Goal: Task Accomplishment & Management: Use online tool/utility

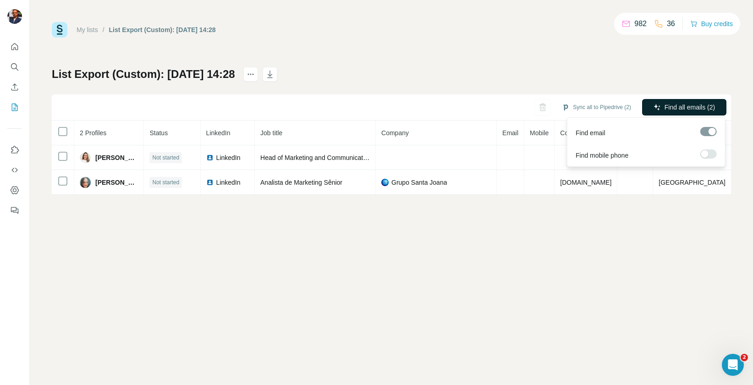
click at [679, 109] on span "Find all emails (2)" at bounding box center [690, 107] width 50 height 9
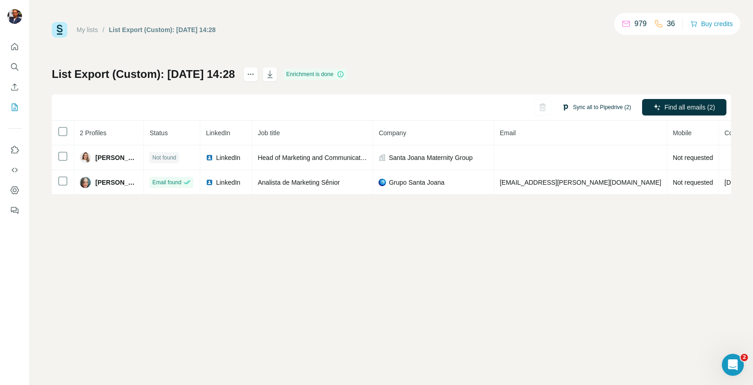
click at [569, 110] on button "Sync all to Pipedrive (2)" at bounding box center [597, 107] width 82 height 14
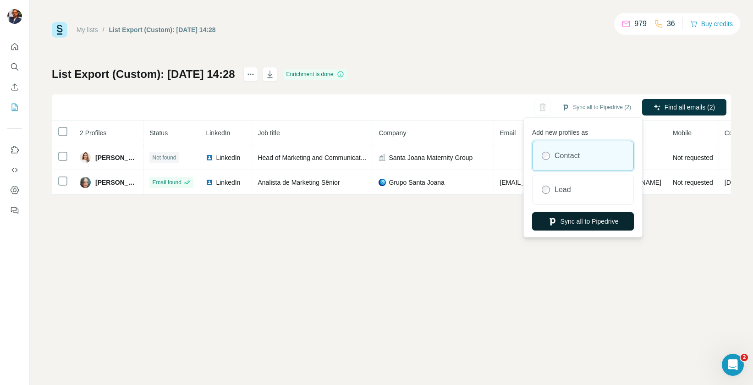
click at [567, 224] on button "Sync all to Pipedrive" at bounding box center [583, 221] width 102 height 18
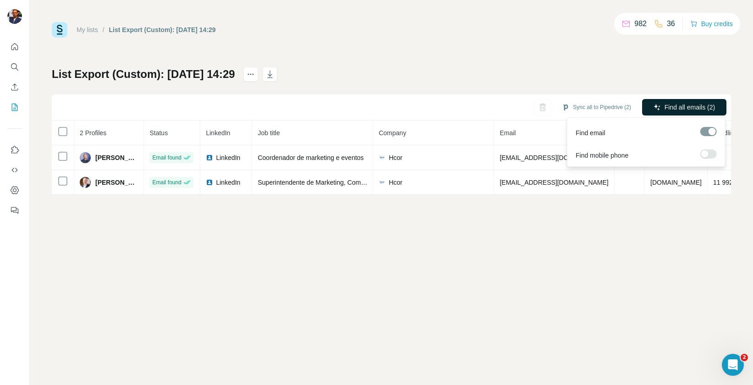
click at [658, 106] on icon "button" at bounding box center [657, 107] width 7 height 7
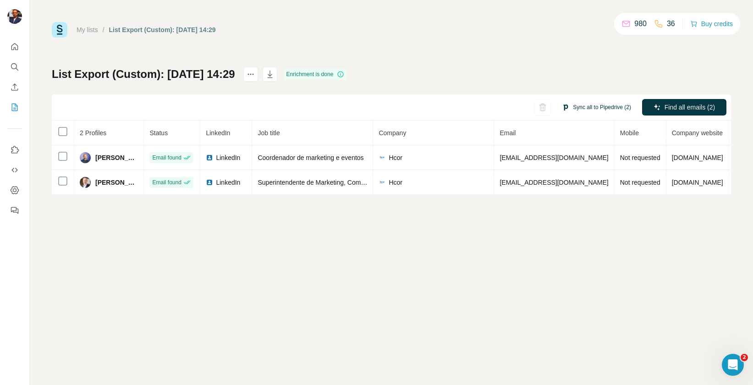
click at [584, 107] on button "Sync all to Pipedrive (2)" at bounding box center [597, 107] width 82 height 14
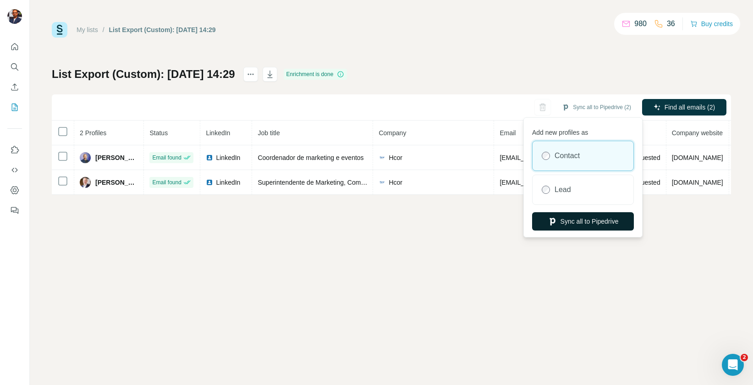
click at [567, 222] on button "Sync all to Pipedrive" at bounding box center [583, 221] width 102 height 18
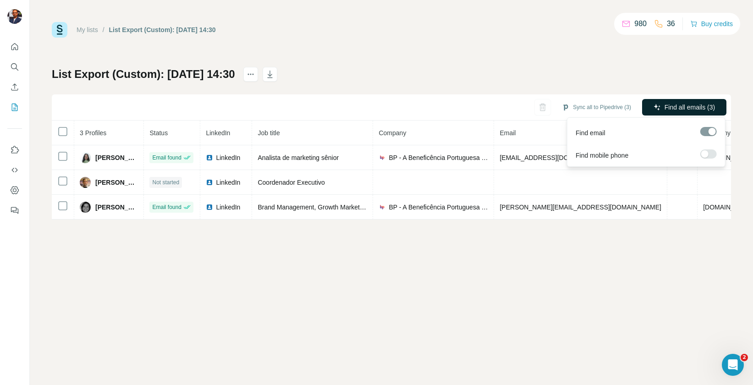
click at [670, 103] on span "Find all emails (3)" at bounding box center [690, 107] width 50 height 9
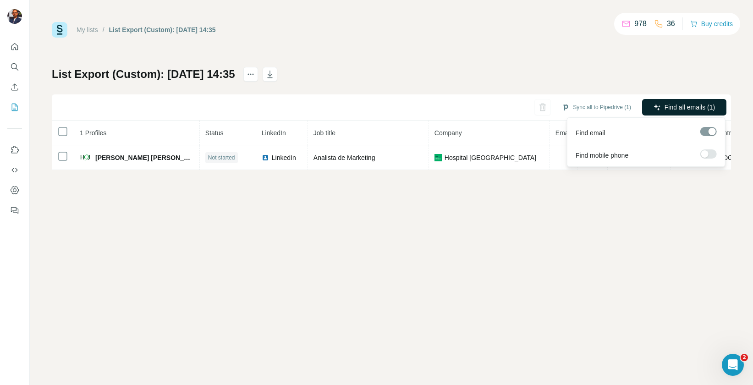
click at [693, 106] on span "Find all emails (1)" at bounding box center [690, 107] width 50 height 9
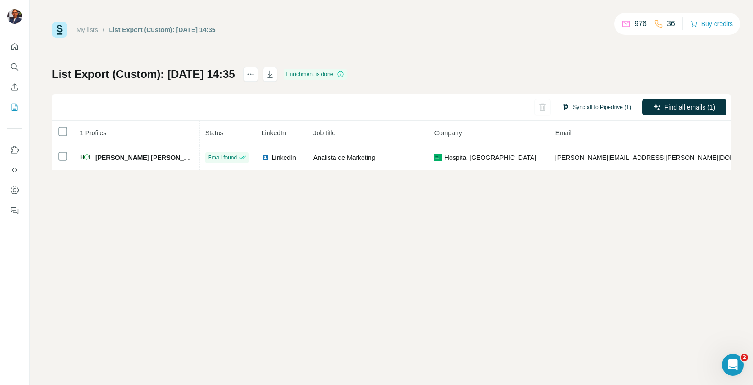
click at [586, 106] on button "Sync all to Pipedrive (1)" at bounding box center [597, 107] width 82 height 14
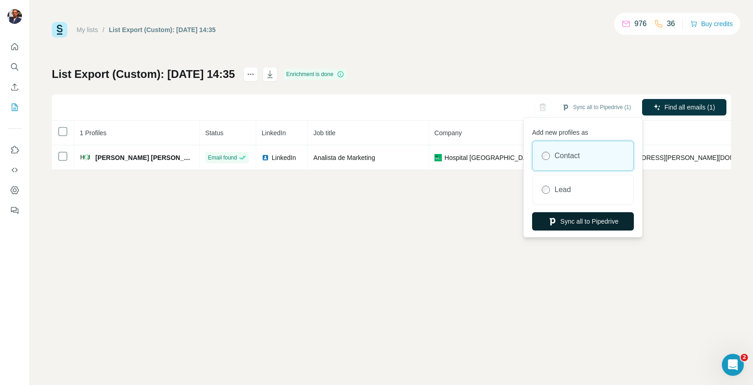
click at [600, 218] on button "Sync all to Pipedrive" at bounding box center [583, 221] width 102 height 18
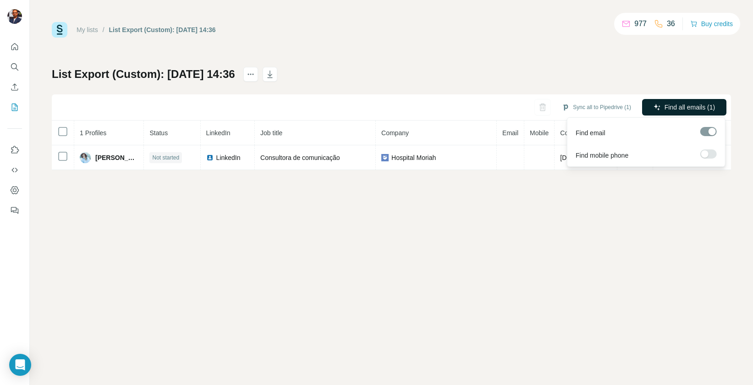
click at [665, 110] on span "Find all emails (1)" at bounding box center [690, 107] width 50 height 9
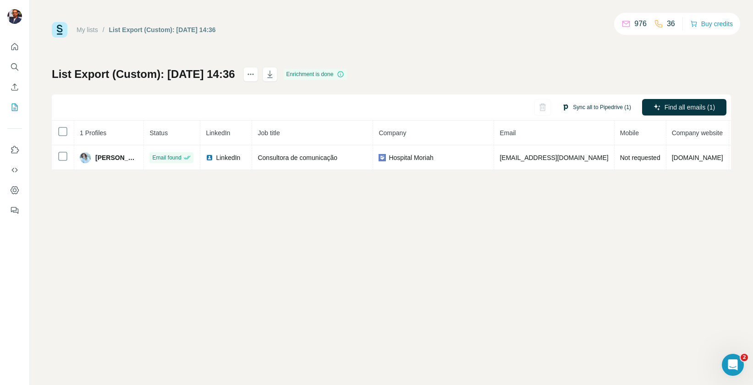
click at [585, 107] on button "Sync all to Pipedrive (1)" at bounding box center [597, 107] width 82 height 14
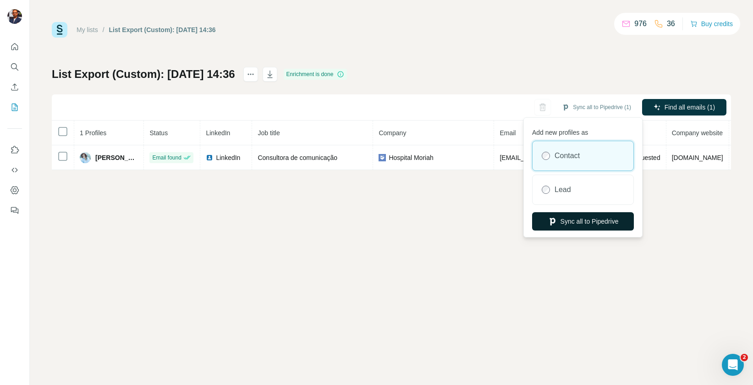
click at [570, 218] on button "Sync all to Pipedrive" at bounding box center [583, 221] width 102 height 18
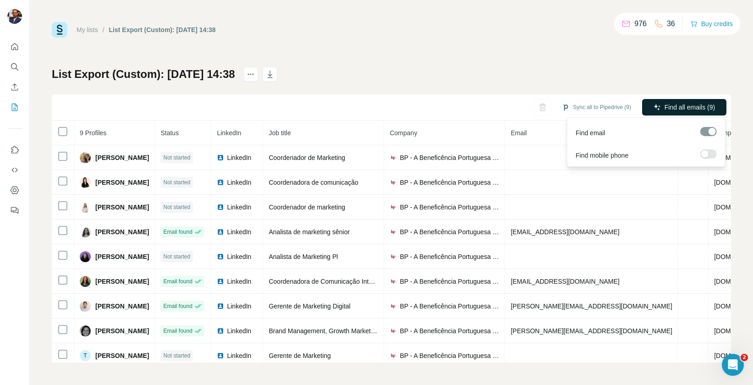
click at [670, 105] on span "Find all emails (9)" at bounding box center [690, 107] width 50 height 9
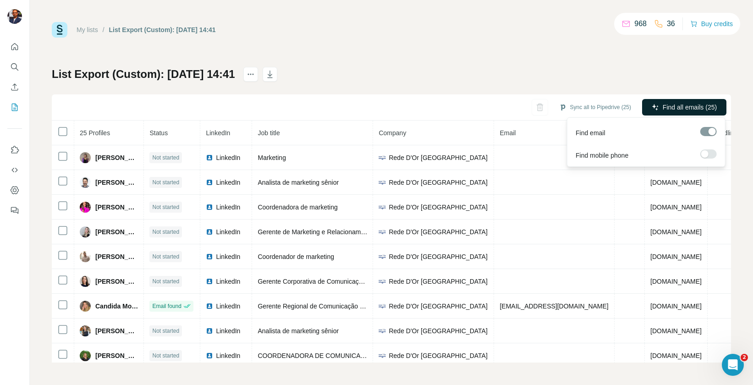
click at [699, 100] on button "Find all emails (25)" at bounding box center [684, 107] width 84 height 17
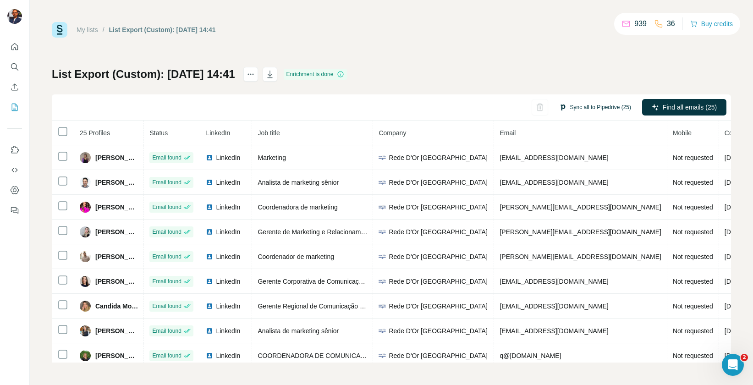
click at [600, 106] on button "Sync all to Pipedrive (25)" at bounding box center [595, 107] width 85 height 14
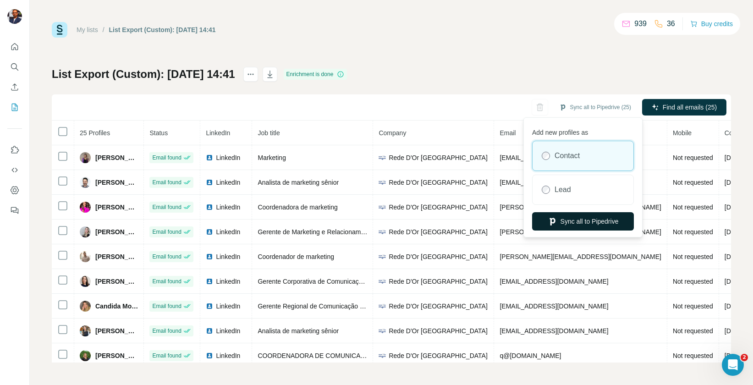
click at [593, 225] on button "Sync all to Pipedrive" at bounding box center [583, 221] width 102 height 18
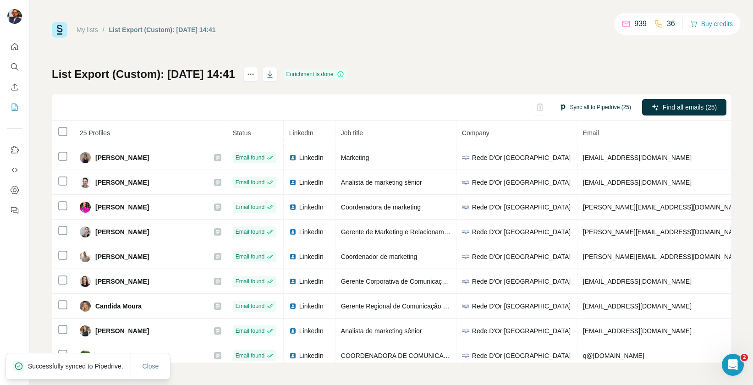
click at [608, 103] on button "Sync all to Pipedrive (25)" at bounding box center [595, 107] width 85 height 14
click at [493, 80] on div "List Export (Custom): 08/10/2025 14:41 Enrichment is done Sync all to Pipedrive…" at bounding box center [391, 215] width 679 height 296
click at [590, 110] on button "Sync all to Pipedrive (25)" at bounding box center [595, 107] width 85 height 14
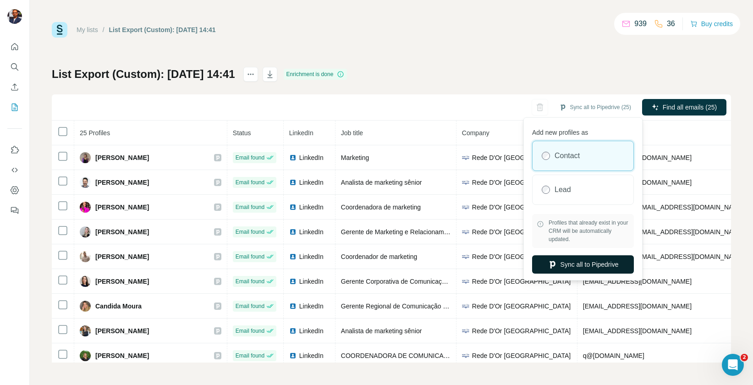
click at [586, 261] on button "Sync all to Pipedrive" at bounding box center [583, 264] width 102 height 18
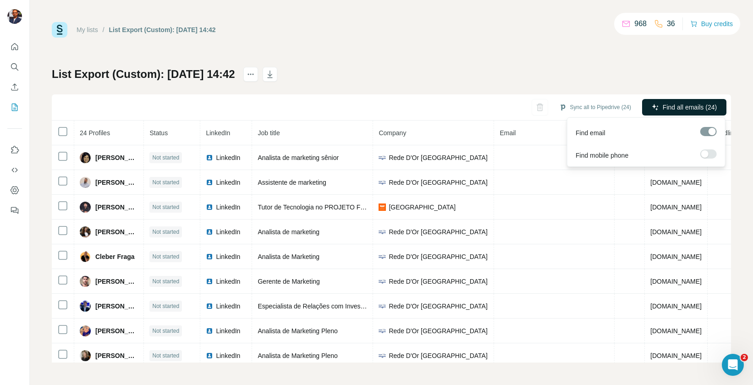
click at [668, 108] on span "Find all emails (24)" at bounding box center [690, 107] width 54 height 9
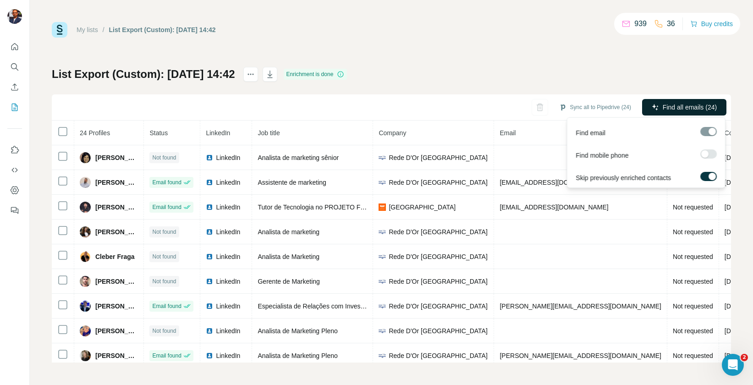
click at [679, 99] on button "Find all emails (24)" at bounding box center [684, 107] width 84 height 17
click at [678, 106] on span "Find all emails (24)" at bounding box center [690, 107] width 54 height 9
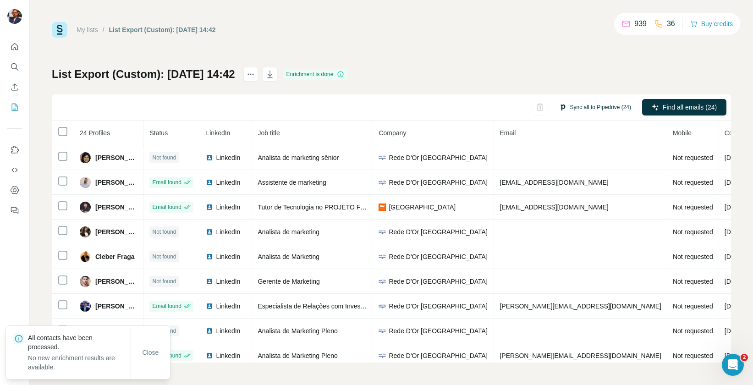
click at [583, 106] on button "Sync all to Pipedrive (24)" at bounding box center [595, 107] width 85 height 14
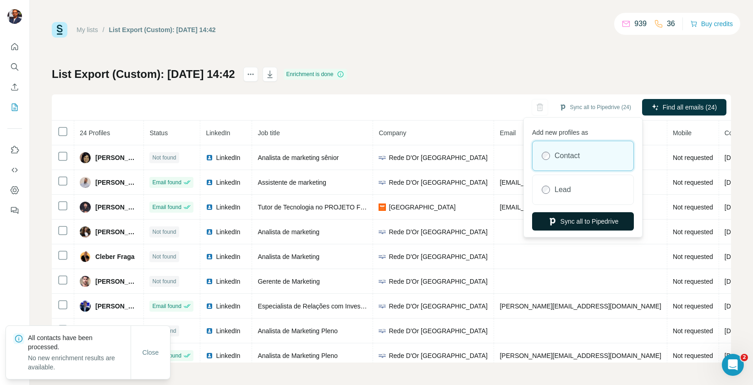
click at [592, 219] on button "Sync all to Pipedrive" at bounding box center [583, 221] width 102 height 18
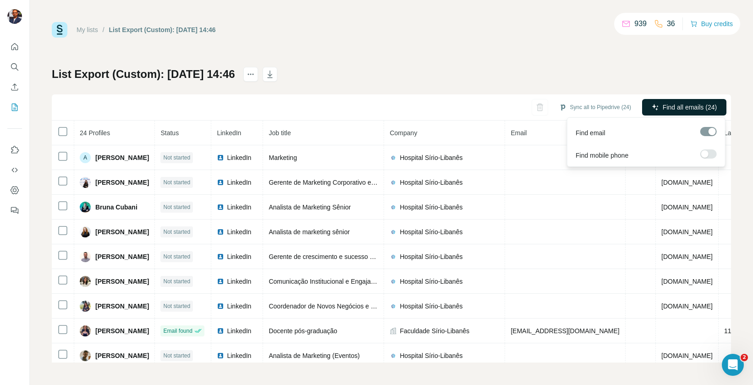
click at [688, 107] on span "Find all emails (24)" at bounding box center [690, 107] width 54 height 9
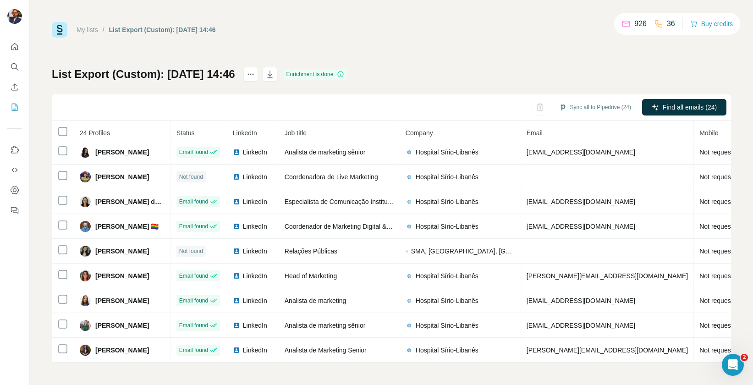
scroll to position [45, 0]
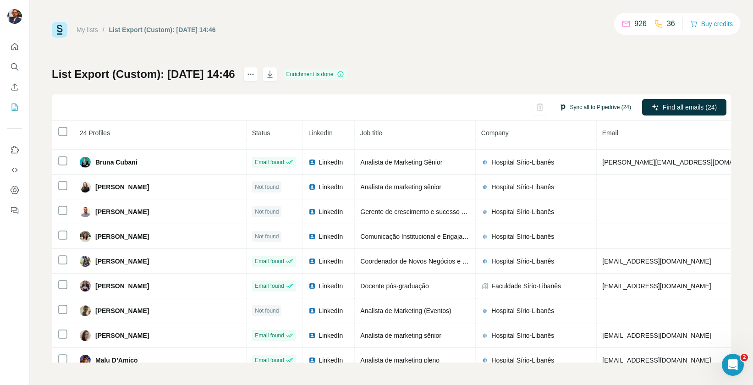
click at [600, 109] on button "Sync all to Pipedrive (24)" at bounding box center [595, 107] width 85 height 14
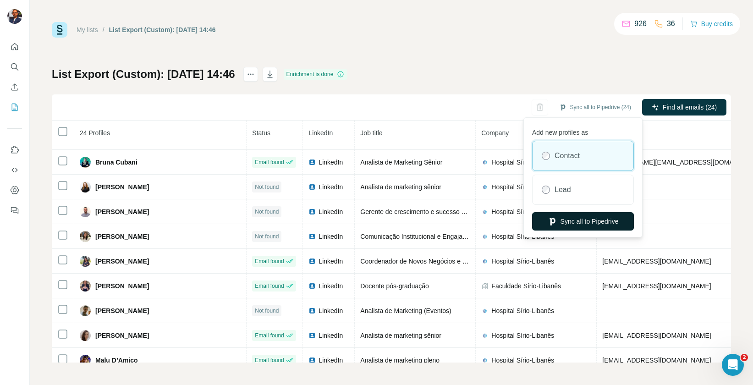
click at [578, 222] on button "Sync all to Pipedrive" at bounding box center [583, 221] width 102 height 18
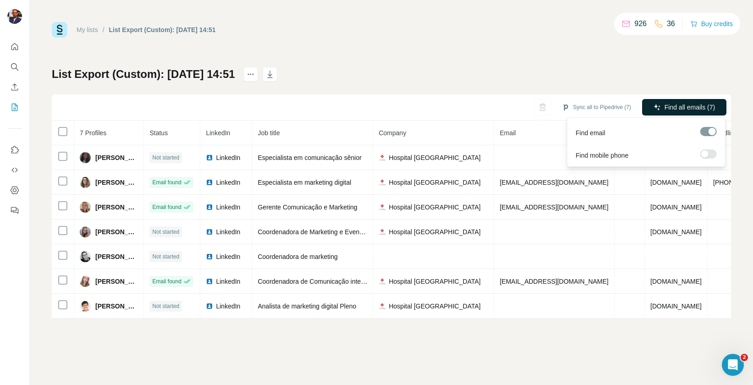
click at [670, 106] on span "Find all emails (7)" at bounding box center [690, 107] width 50 height 9
